Goal: Task Accomplishment & Management: Complete application form

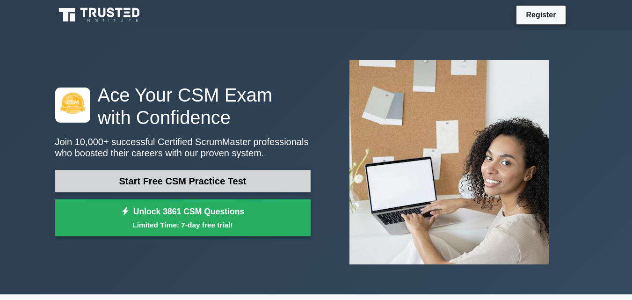
click at [269, 182] on link "Start Free CSM Practice Test" at bounding box center [183, 181] width 256 height 22
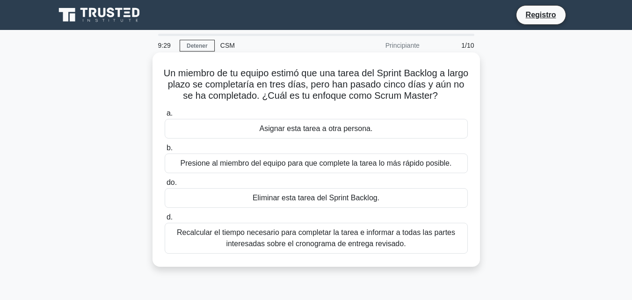
click at [304, 241] on font "Recalcular el tiempo necesario para completar la tarea e informar a todas las p…" at bounding box center [316, 237] width 278 height 19
click at [165, 220] on input "d. Recalcular el tiempo necesario para completar la tarea e informar a todas la…" at bounding box center [165, 217] width 0 height 6
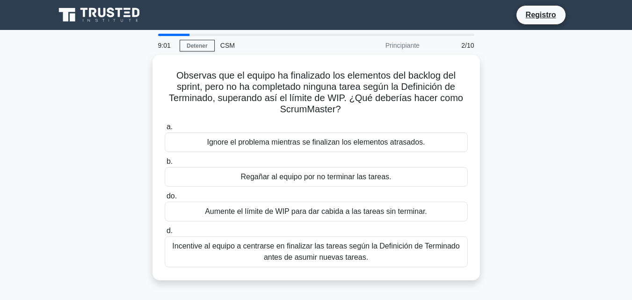
click at [304, 242] on font "Incentive al equipo a centrarse en finalizar las tareas según la Definición de …" at bounding box center [315, 251] width 287 height 19
click at [165, 234] on input "d. Incentive al equipo a centrarse en finalizar las tareas según la Definición …" at bounding box center [165, 231] width 0 height 6
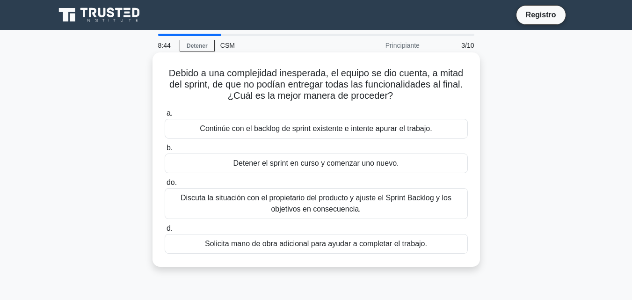
click at [290, 206] on font "Discuta la situación con el propietario del producto y ajuste el Sprint Backlog…" at bounding box center [316, 203] width 271 height 19
click at [165, 186] on input "do. Discuta la situación con el propietario del producto y ajuste el Sprint Bac…" at bounding box center [165, 183] width 0 height 6
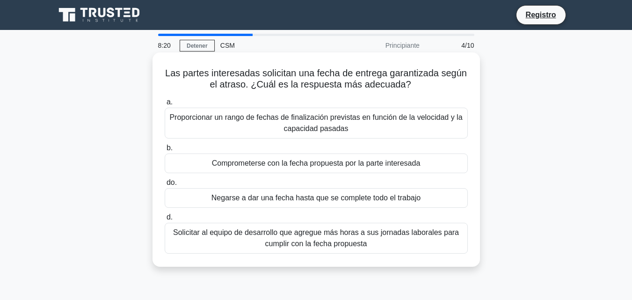
click at [323, 245] on font "Solicitar al equipo de desarrollo que agregue más horas a sus jornadas laborale…" at bounding box center [316, 237] width 286 height 19
click at [165, 220] on input "d. Solicitar al equipo de desarrollo que agregue más horas a sus jornadas labor…" at bounding box center [165, 217] width 0 height 6
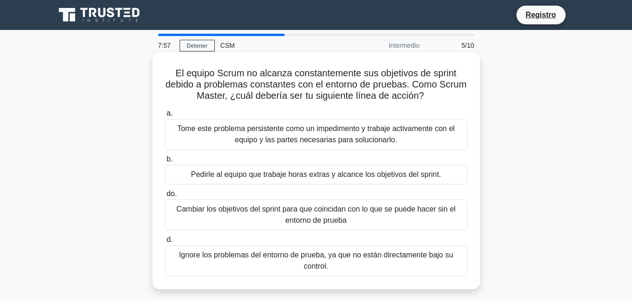
click at [322, 135] on font "Tome este problema persistente como un impedimento y trabaje activamente con el…" at bounding box center [316, 133] width 278 height 19
click at [165, 117] on input "a. Tome este problema persistente como un impedimento y trabaje activamente con…" at bounding box center [165, 113] width 0 height 6
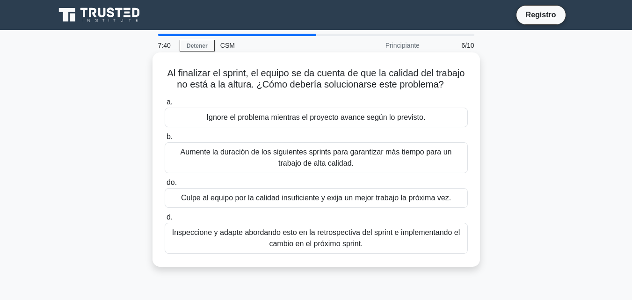
click at [329, 248] on font "Inspeccione y adapte abordando esto en la retrospectiva del sprint e implementa…" at bounding box center [316, 237] width 288 height 19
click at [165, 220] on input "d. Inspeccione y adapte abordando esto en la retrospectiva del sprint e impleme…" at bounding box center [165, 217] width 0 height 6
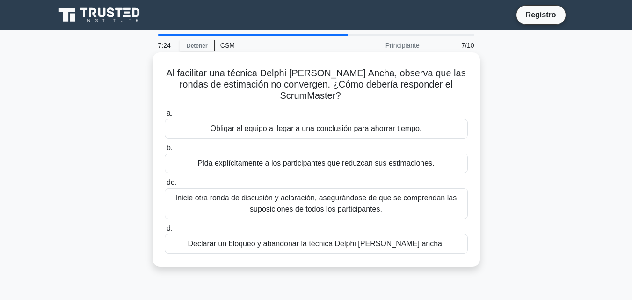
click at [332, 210] on font "Inicie otra ronda de discusión y aclaración, asegurándose de que se comprendan …" at bounding box center [316, 203] width 281 height 19
click at [165, 186] on input "do. Inicie otra ronda de discusión y aclaración, asegurándose de que se compren…" at bounding box center [165, 183] width 0 height 6
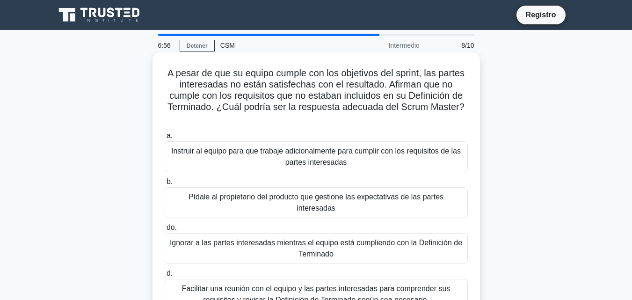
click at [306, 285] on font "Facilitar una reunión con el equipo y las partes interesadas para comprender su…" at bounding box center [316, 294] width 269 height 19
click at [165, 277] on input "d. Facilitar una reunión con el equipo y las partes interesadas para comprender…" at bounding box center [165, 274] width 0 height 6
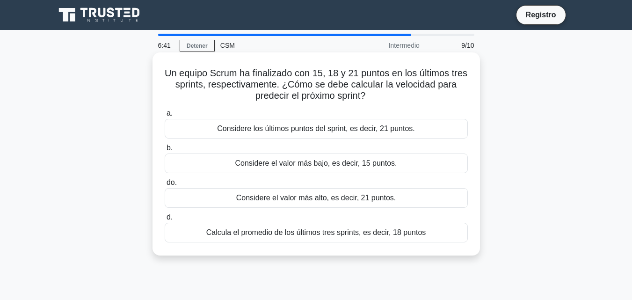
click at [336, 127] on font "Considere los últimos puntos del sprint, es decir, 21 puntos." at bounding box center [316, 128] width 198 height 8
click at [165, 117] on input "a. Considere los últimos puntos del sprint, es decir, 21 puntos." at bounding box center [165, 113] width 0 height 6
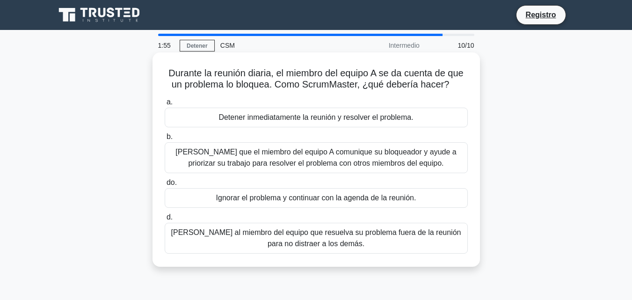
click at [294, 167] on font "Deje que el miembro del equipo A comunique su bloqueador y ayude a priorizar su…" at bounding box center [316, 157] width 281 height 19
click at [165, 140] on input "b. Deje que el miembro del equipo A comunique su bloqueador y ayude a priorizar…" at bounding box center [165, 137] width 0 height 6
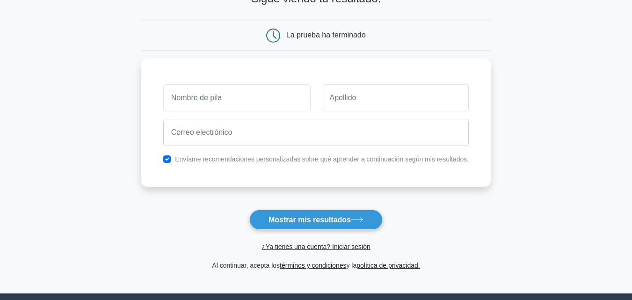
scroll to position [109, 0]
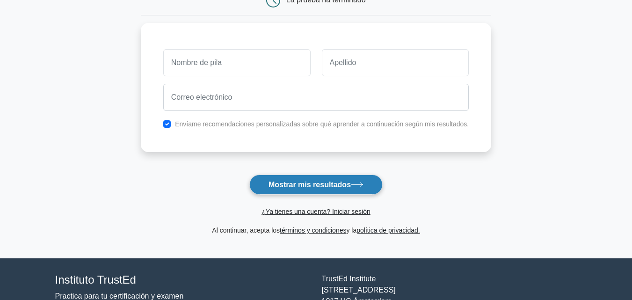
click at [314, 180] on button "Mostrar mis resultados" at bounding box center [315, 185] width 133 height 20
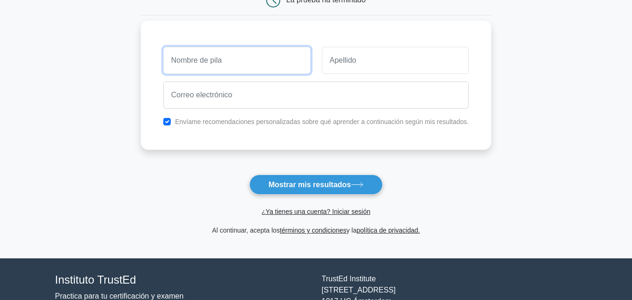
click at [225, 71] on input "text" at bounding box center [236, 60] width 147 height 27
type input "Javier"
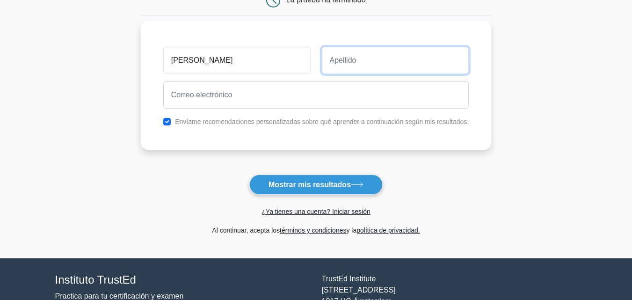
click at [342, 65] on input "text" at bounding box center [395, 60] width 147 height 27
type input "Ariza"
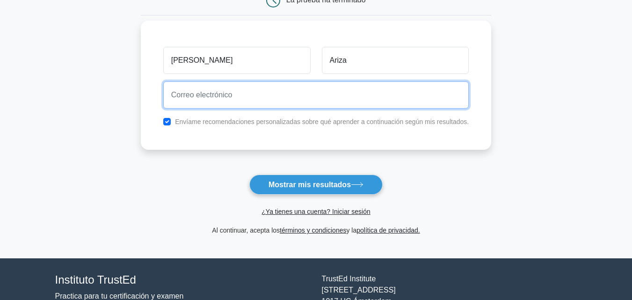
click at [210, 95] on input "email" at bounding box center [316, 94] width 306 height 27
type input "J"
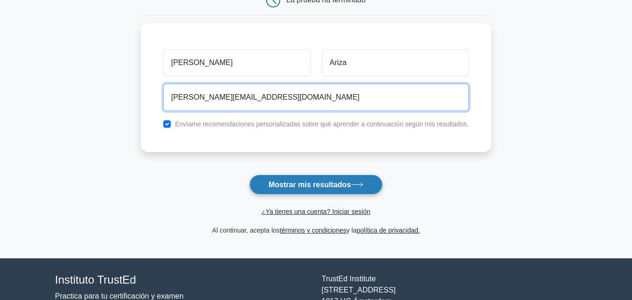
type input "javier.ariza69@gmail.com"
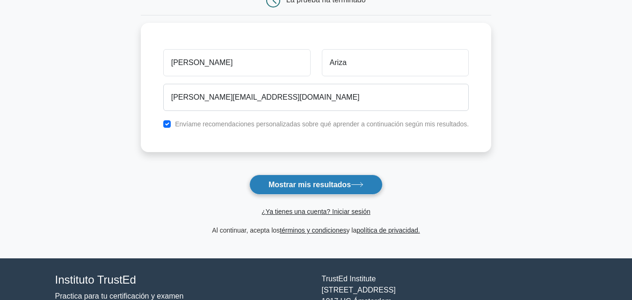
click at [339, 185] on font "Mostrar mis resultados" at bounding box center [310, 185] width 82 height 8
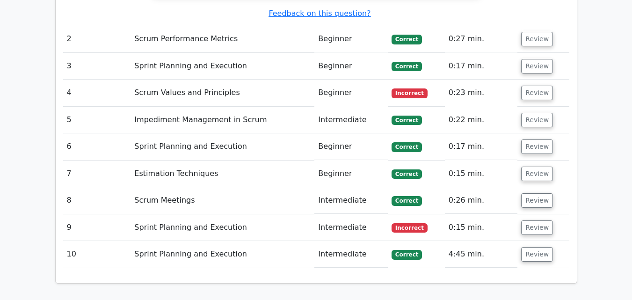
scroll to position [1110, 0]
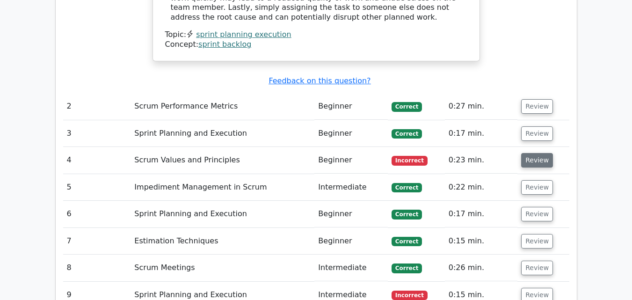
click at [529, 153] on button "Review" at bounding box center [537, 160] width 32 height 15
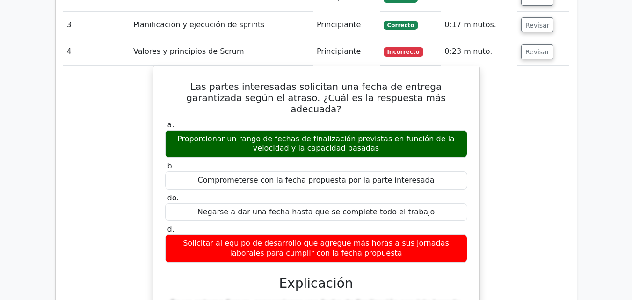
scroll to position [1552, 0]
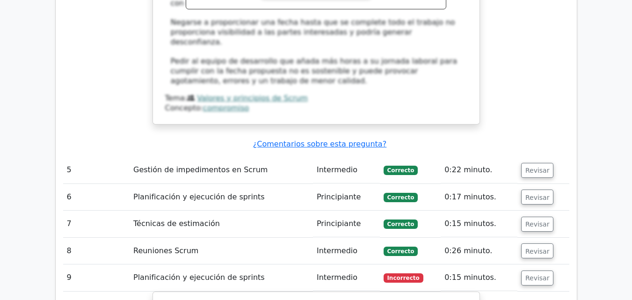
scroll to position [1605, 0]
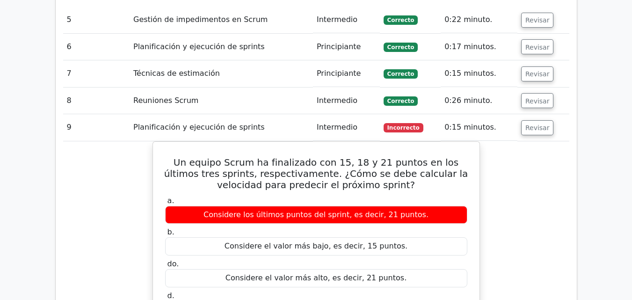
scroll to position [1772, 0]
